Goal: Task Accomplishment & Management: Use online tool/utility

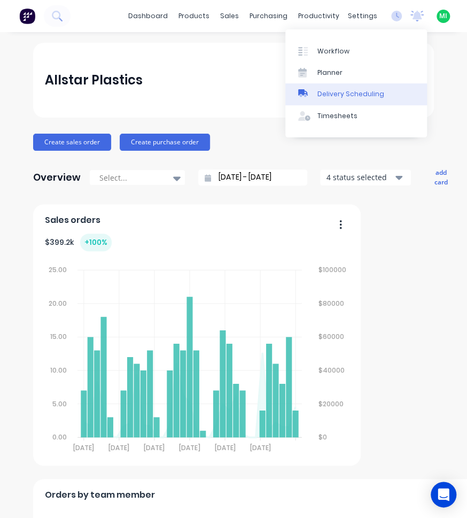
click at [328, 99] on link "Delivery Scheduling" at bounding box center [356, 93] width 142 height 21
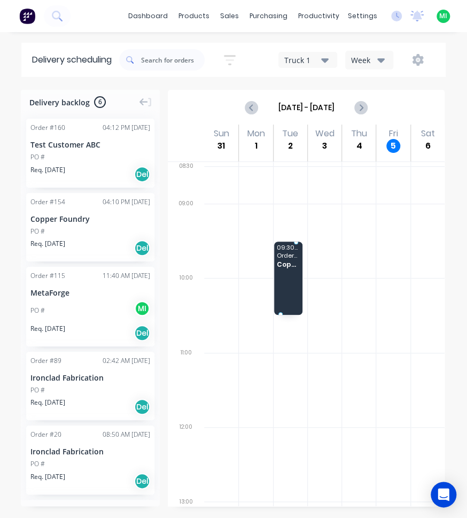
drag, startPoint x: 86, startPoint y: 249, endPoint x: 276, endPoint y: 256, distance: 190.5
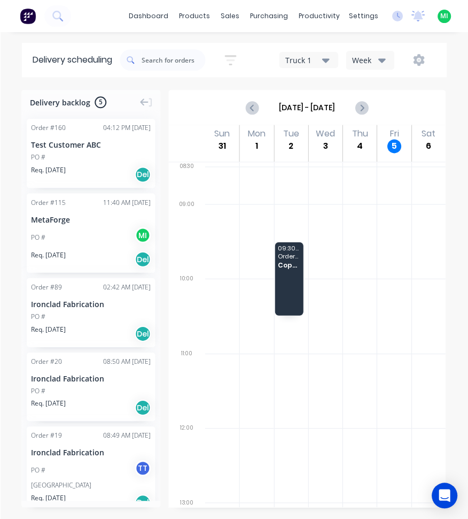
scroll to position [20, 0]
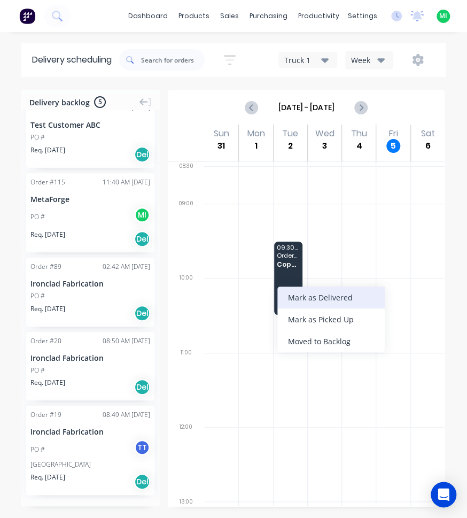
click at [331, 302] on div "Mark as Delivered" at bounding box center [330, 298] width 107 height 22
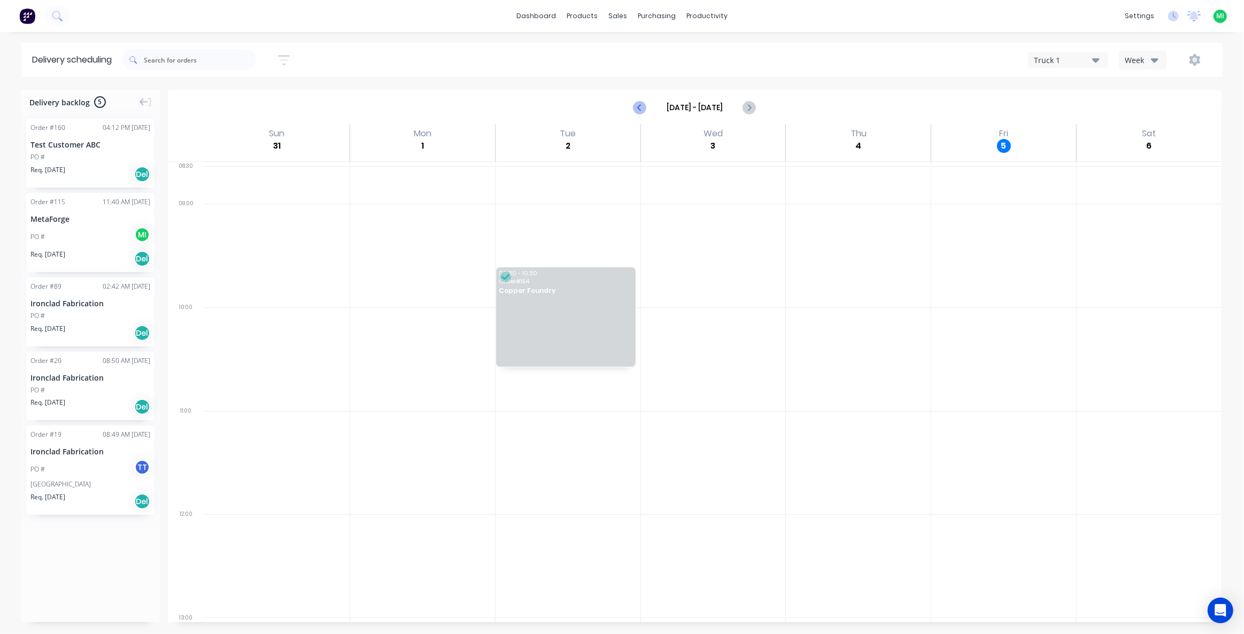
scroll to position [0, 0]
click at [99, 173] on div "Req. [DATE] Del" at bounding box center [90, 174] width 120 height 18
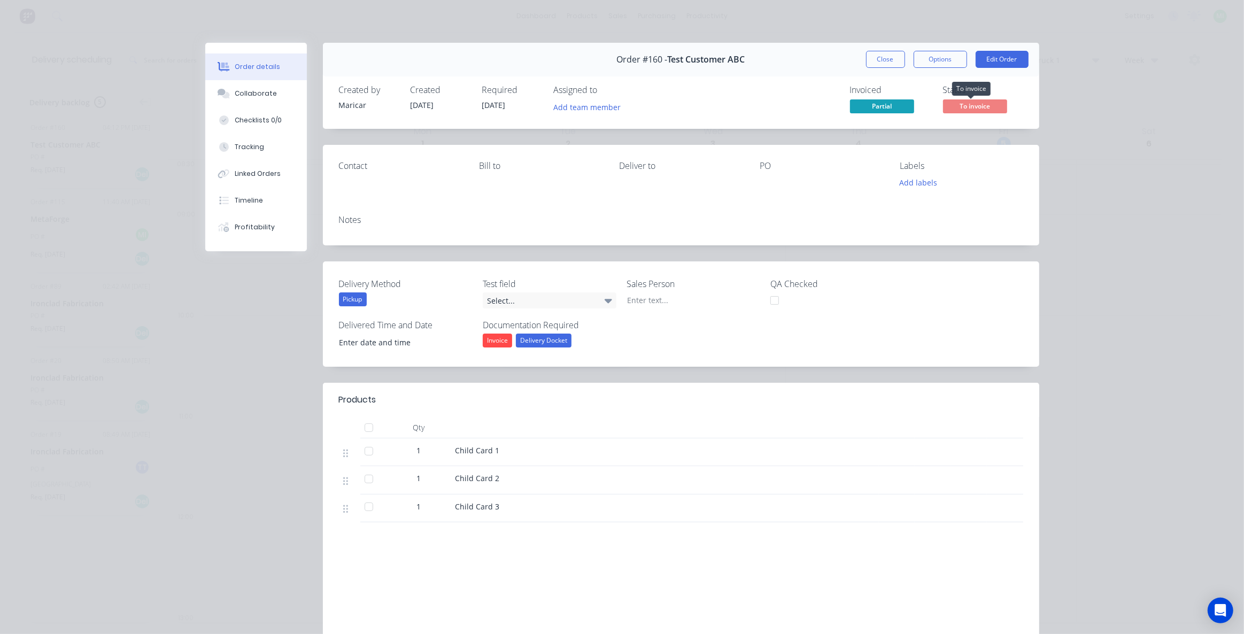
click at [467, 103] on span "To invoice" at bounding box center [975, 105] width 64 height 13
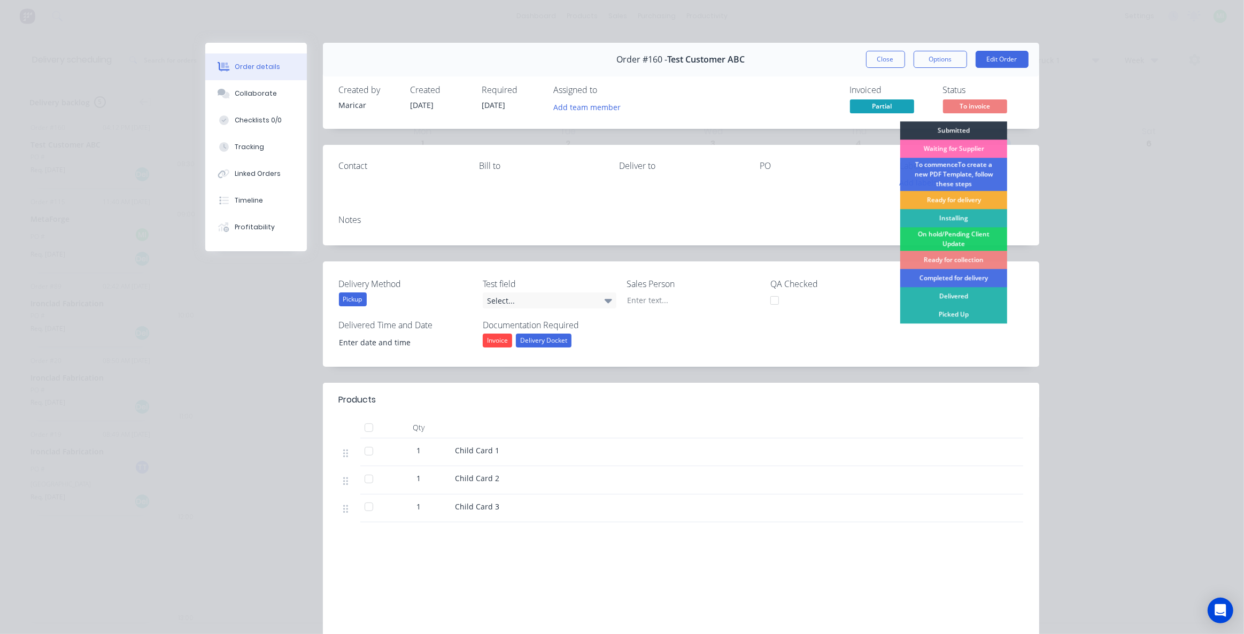
drag, startPoint x: 947, startPoint y: 298, endPoint x: 932, endPoint y: 248, distance: 52.1
click at [467, 298] on div "Delivered" at bounding box center [953, 296] width 107 height 18
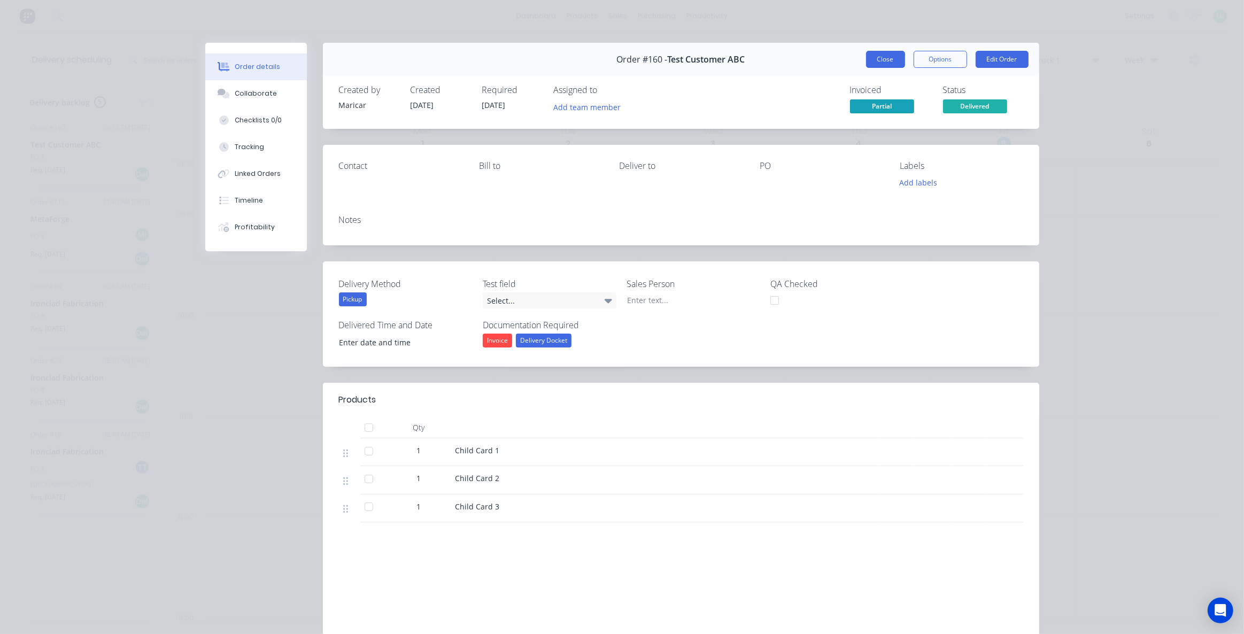
click at [467, 57] on button "Close" at bounding box center [885, 59] width 39 height 17
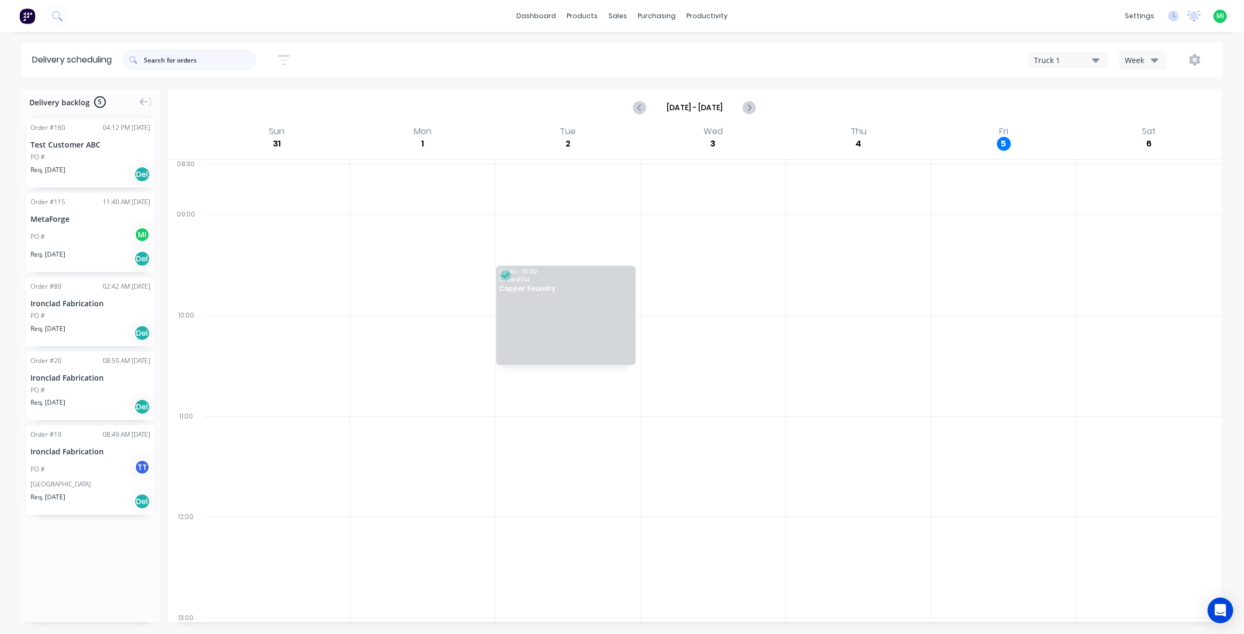
click at [172, 59] on input "text" at bounding box center [200, 59] width 112 height 21
